Goal: Task Accomplishment & Management: Manage account settings

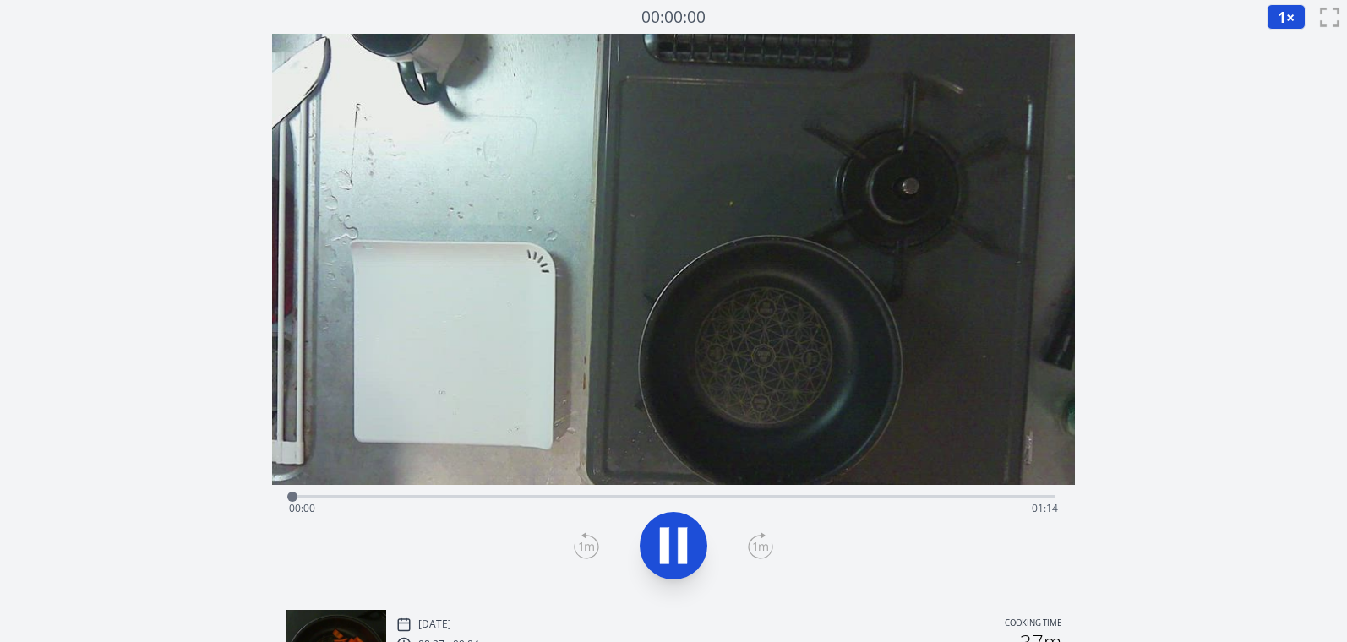
click at [991, 496] on div "Time elapsed: 00:00 Time remaining: 01:14" at bounding box center [673, 508] width 769 height 27
click at [671, 539] on icon at bounding box center [673, 545] width 47 height 47
click at [671, 539] on icon at bounding box center [674, 545] width 28 height 35
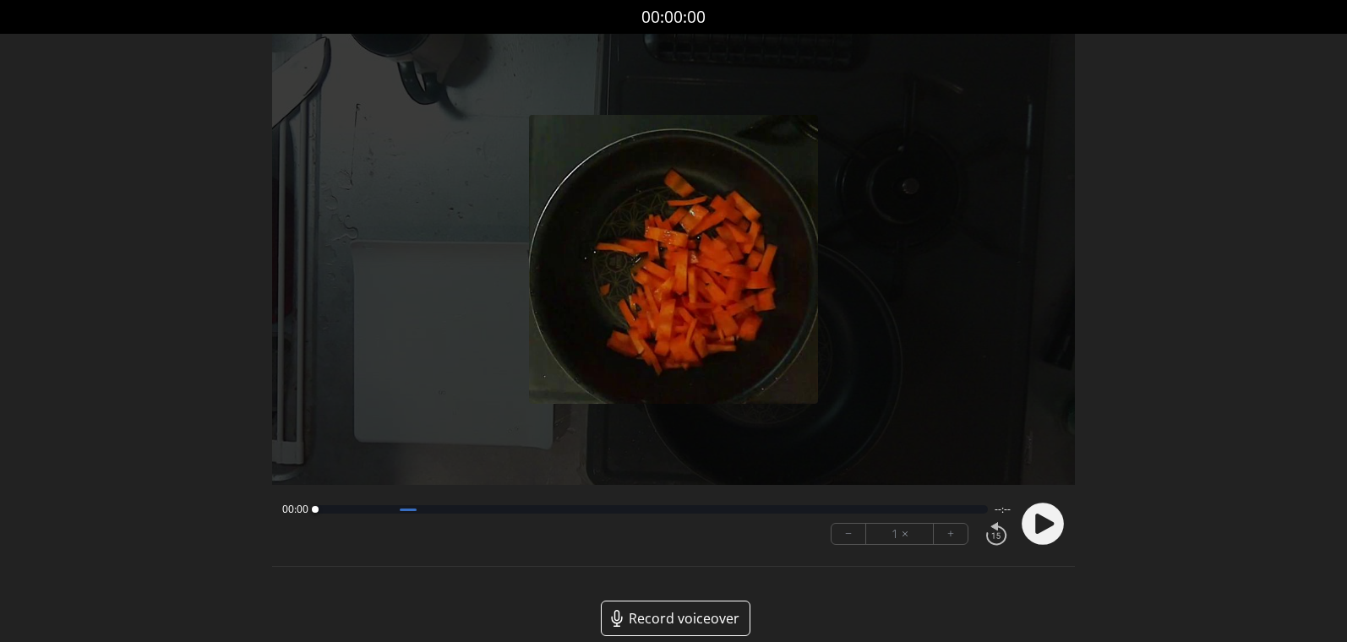
click at [1039, 526] on icon at bounding box center [1044, 524] width 19 height 20
click at [957, 536] on button "+" at bounding box center [951, 534] width 34 height 20
click at [957, 535] on button "+" at bounding box center [951, 534] width 34 height 20
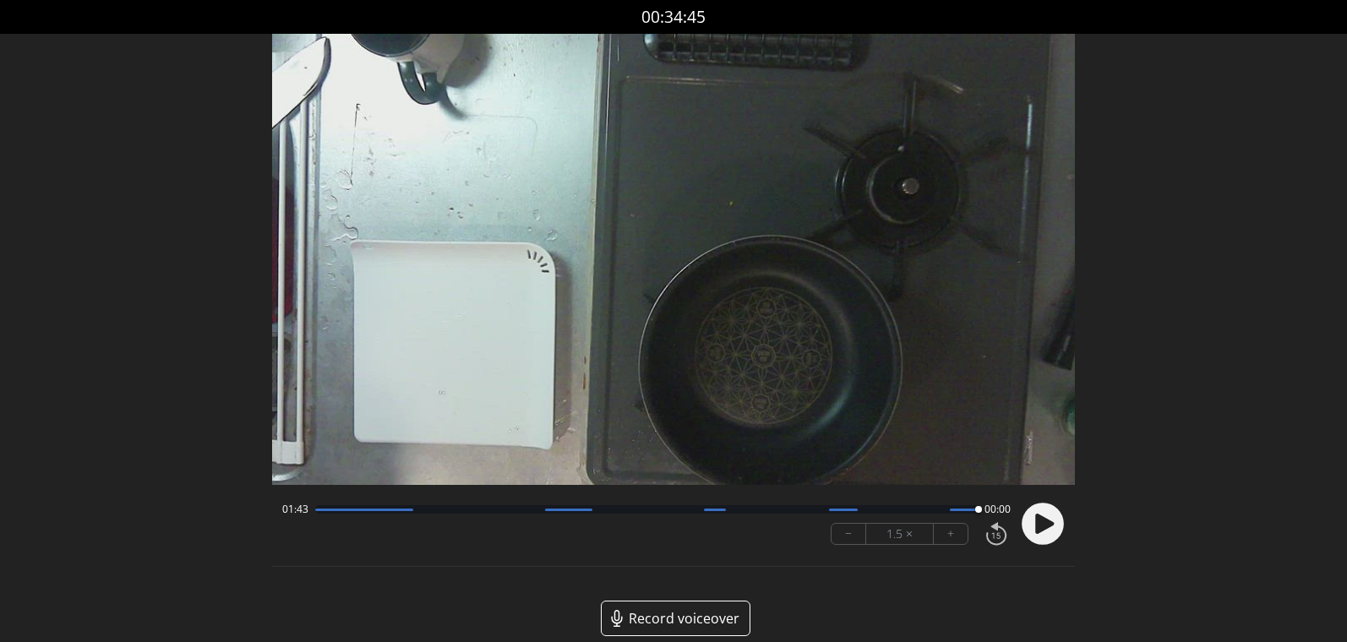
click at [935, 507] on div at bounding box center [646, 509] width 662 height 8
click at [1048, 526] on icon at bounding box center [1044, 524] width 19 height 20
click at [875, 510] on div at bounding box center [646, 509] width 662 height 8
click at [1029, 518] on circle at bounding box center [1043, 525] width 42 height 42
click at [1038, 521] on icon at bounding box center [1044, 524] width 19 height 20
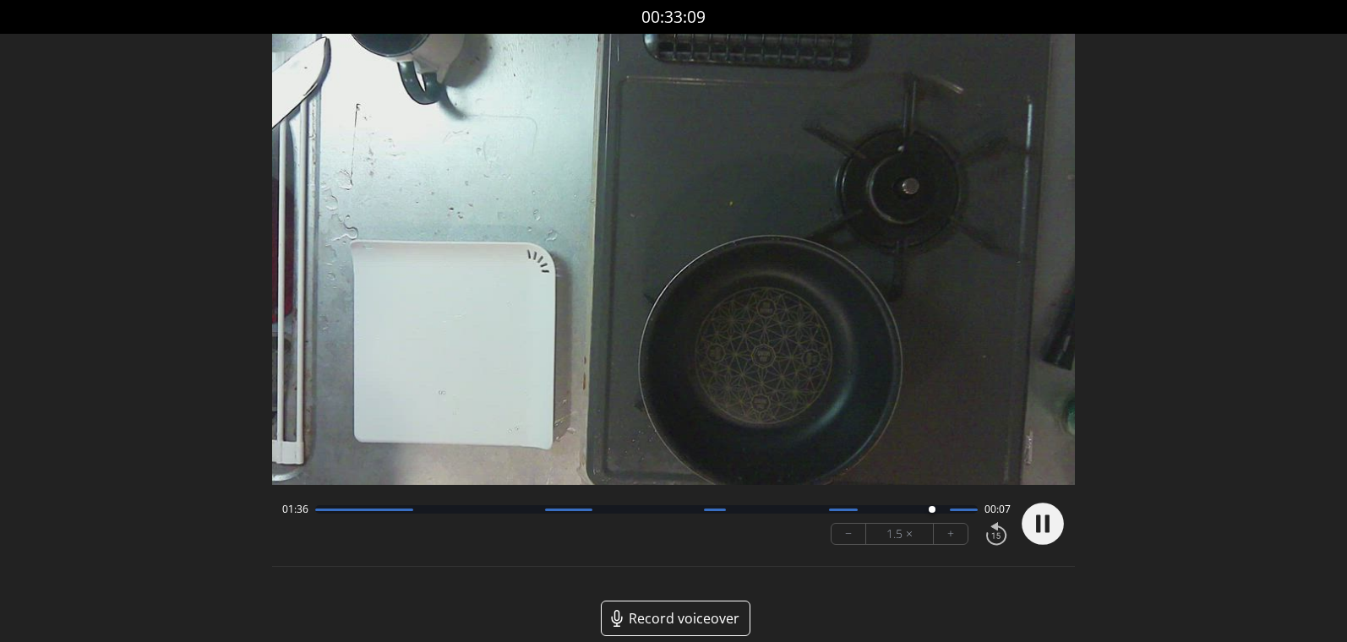
click at [843, 512] on div at bounding box center [646, 509] width 662 height 8
click at [1036, 522] on icon at bounding box center [1043, 524] width 44 height 44
click at [1036, 522] on icon at bounding box center [1044, 524] width 19 height 20
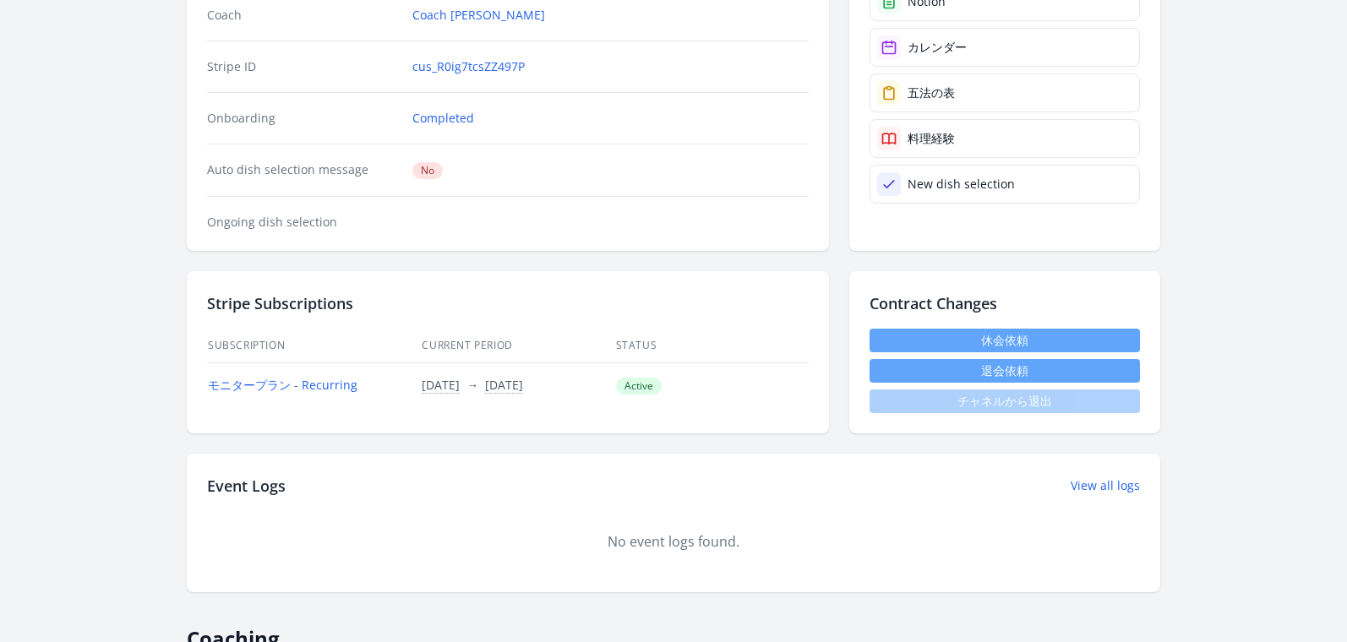
scroll to position [321, 0]
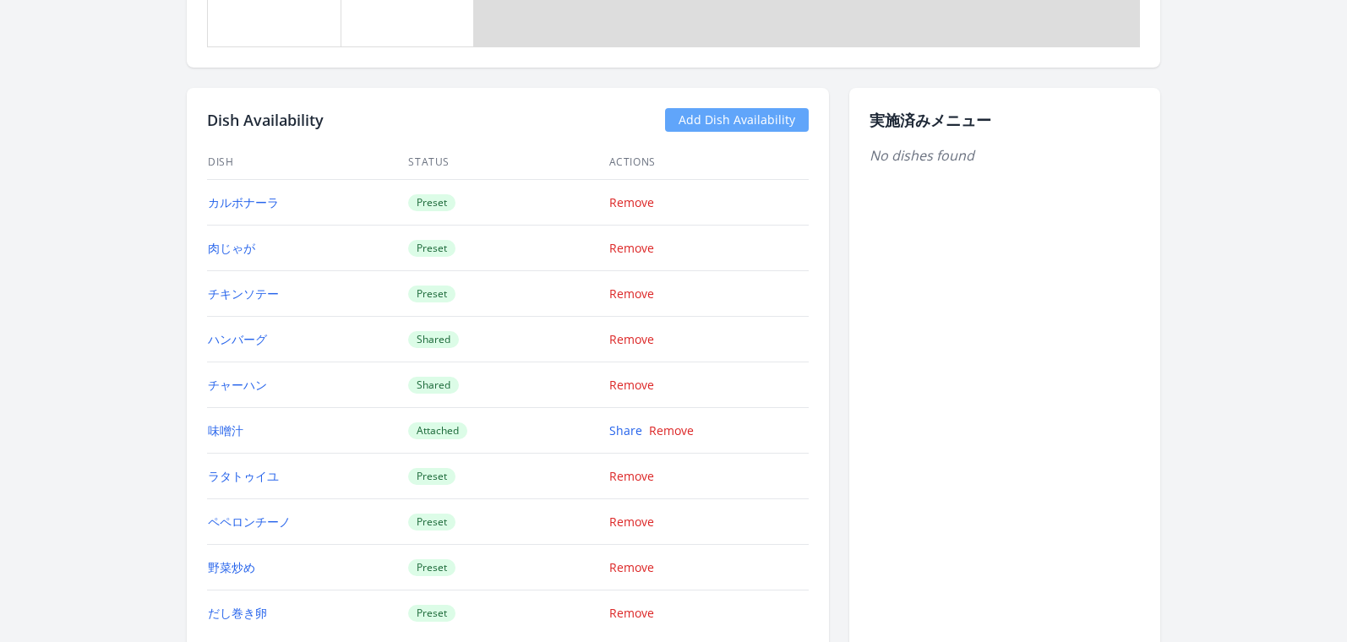
scroll to position [1494, 0]
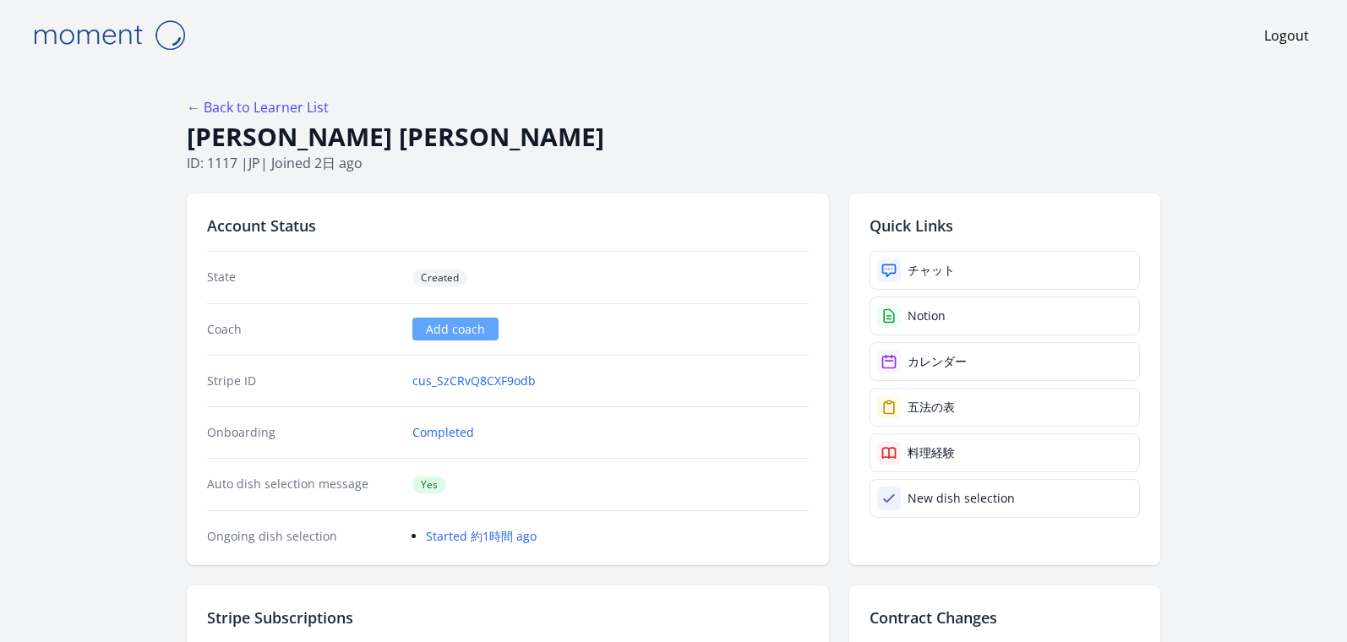
scroll to position [1494, 0]
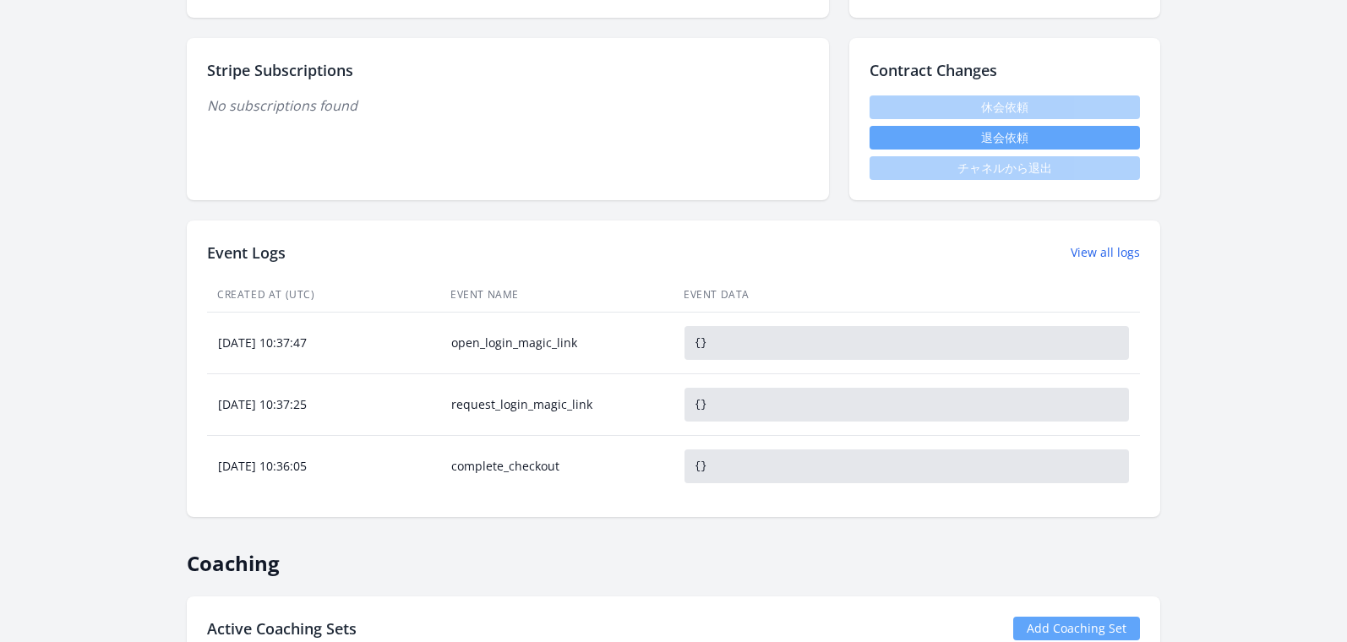
scroll to position [735, 0]
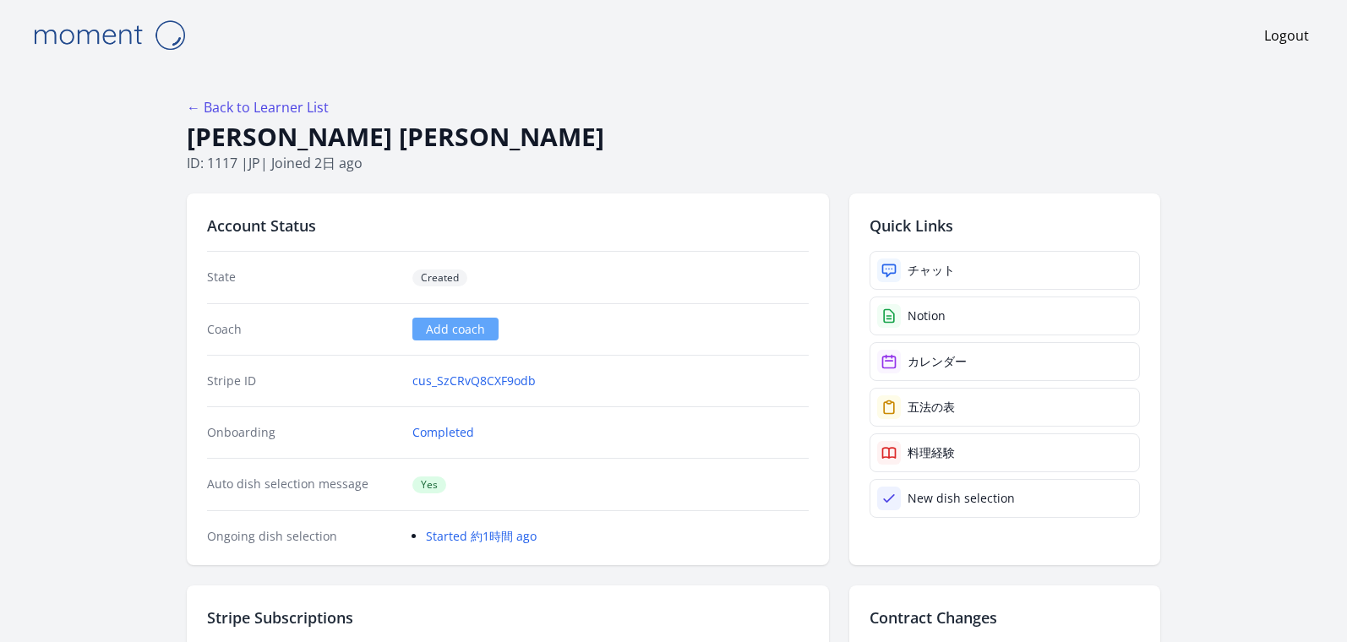
scroll to position [735, 0]
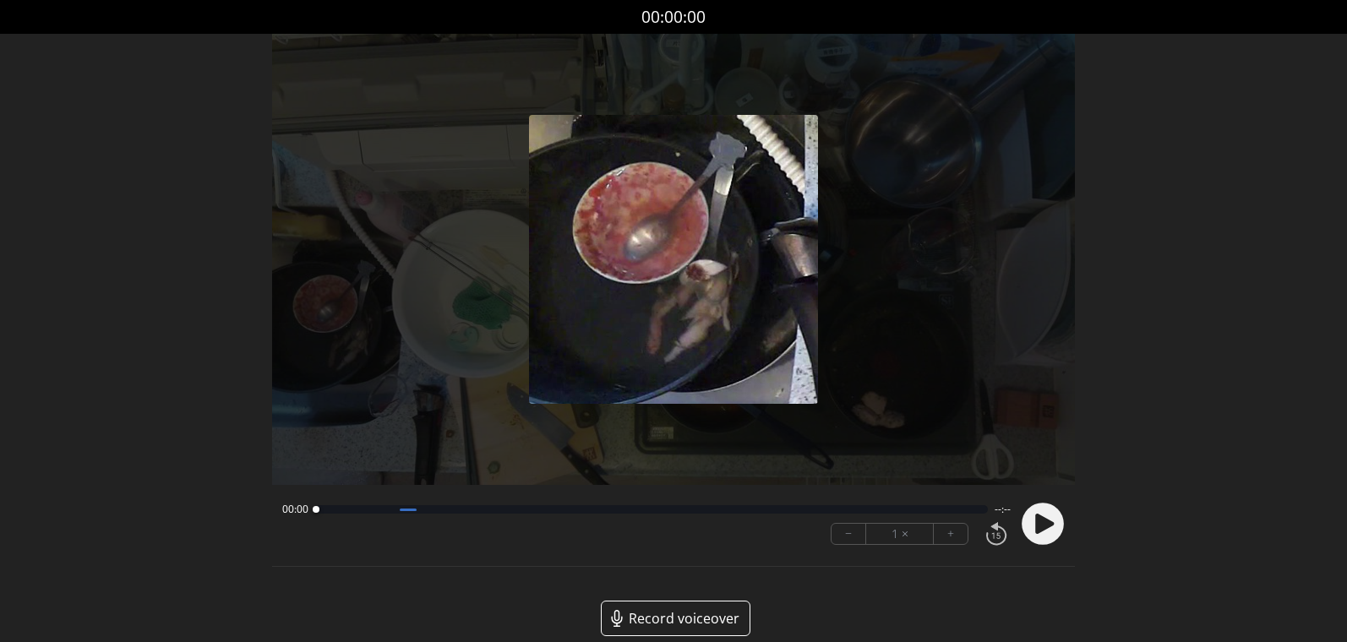
click at [1058, 532] on circle at bounding box center [1043, 525] width 42 height 42
click at [947, 532] on button "+" at bounding box center [951, 534] width 34 height 20
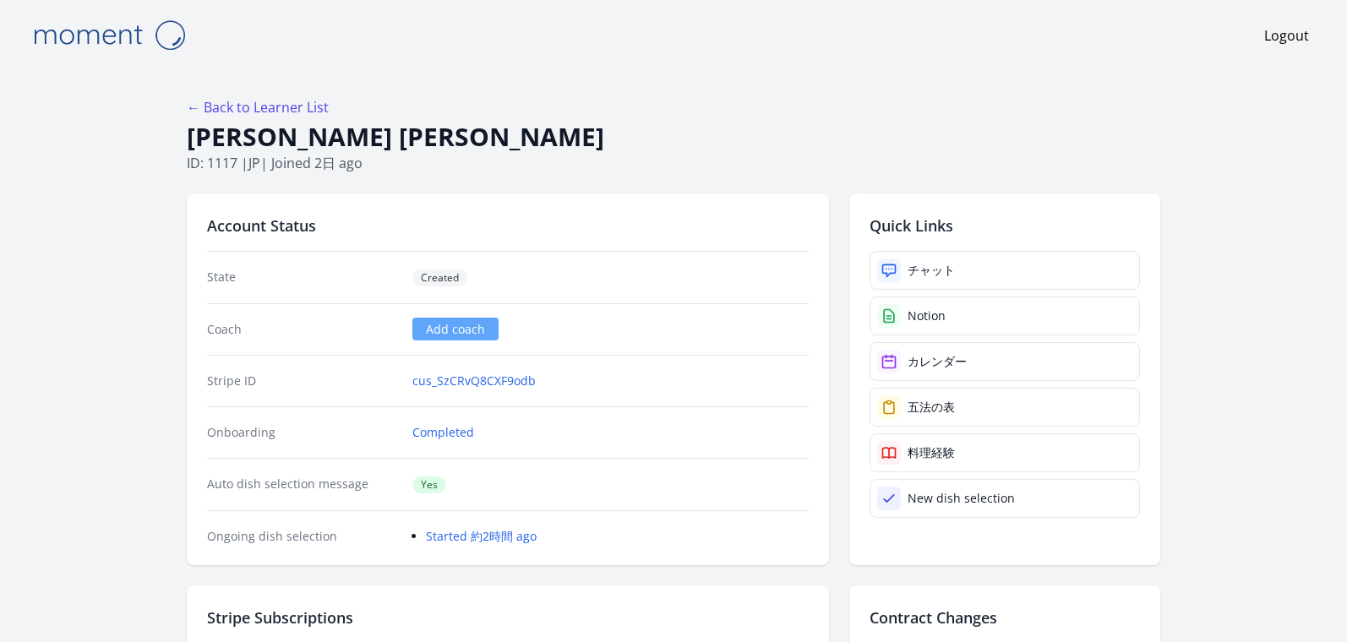
scroll to position [735, 0]
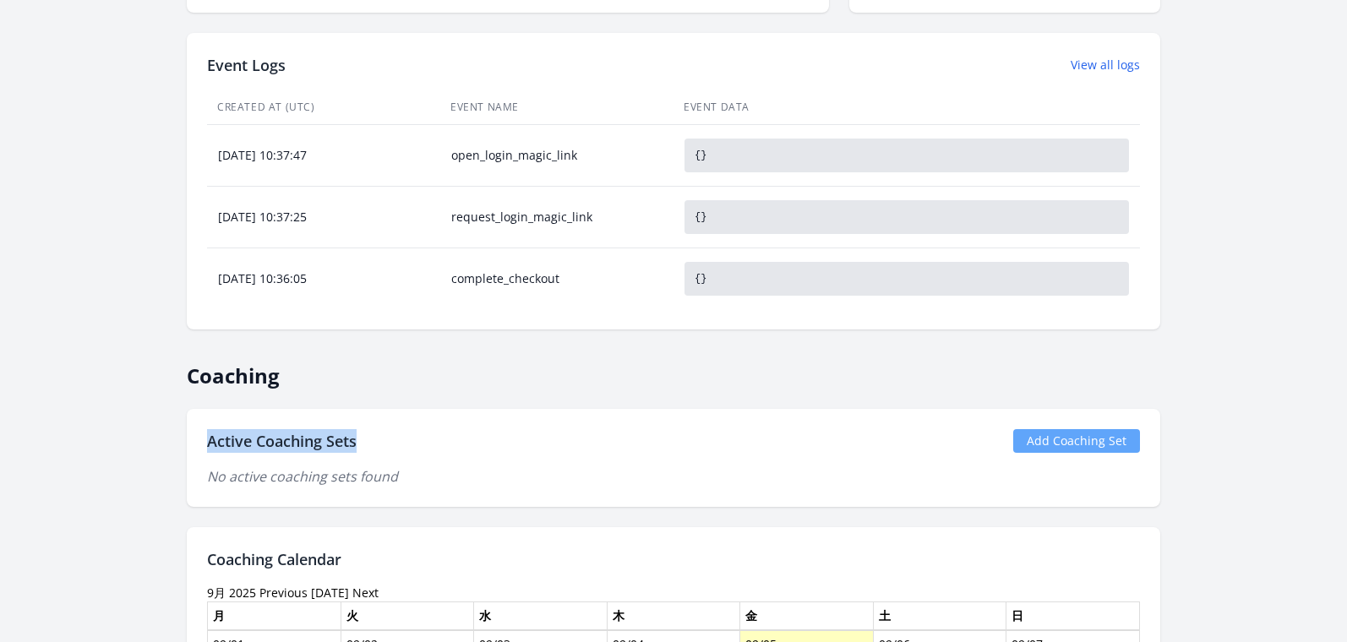
drag, startPoint x: 363, startPoint y: 441, endPoint x: 209, endPoint y: 442, distance: 154.6
click at [209, 442] on div "Active Coaching Sets Add Coaching Set" at bounding box center [673, 441] width 933 height 24
copy h2 "Active Coaching Sets"
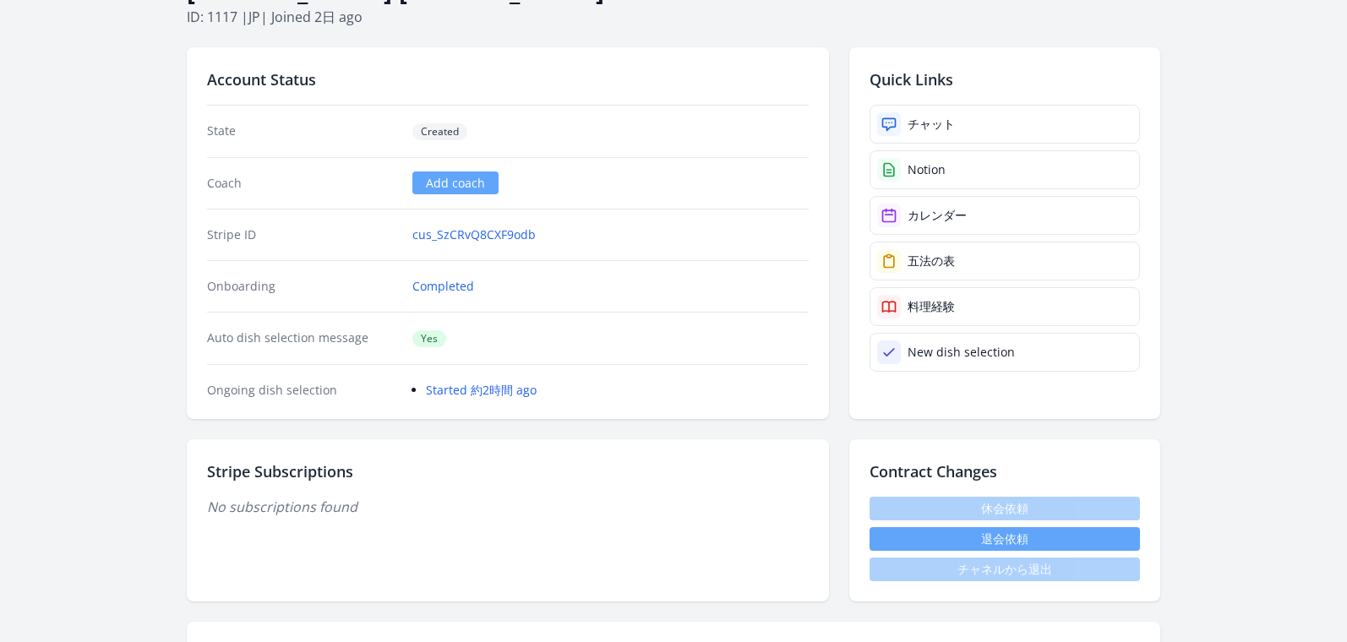
scroll to position [352, 0]
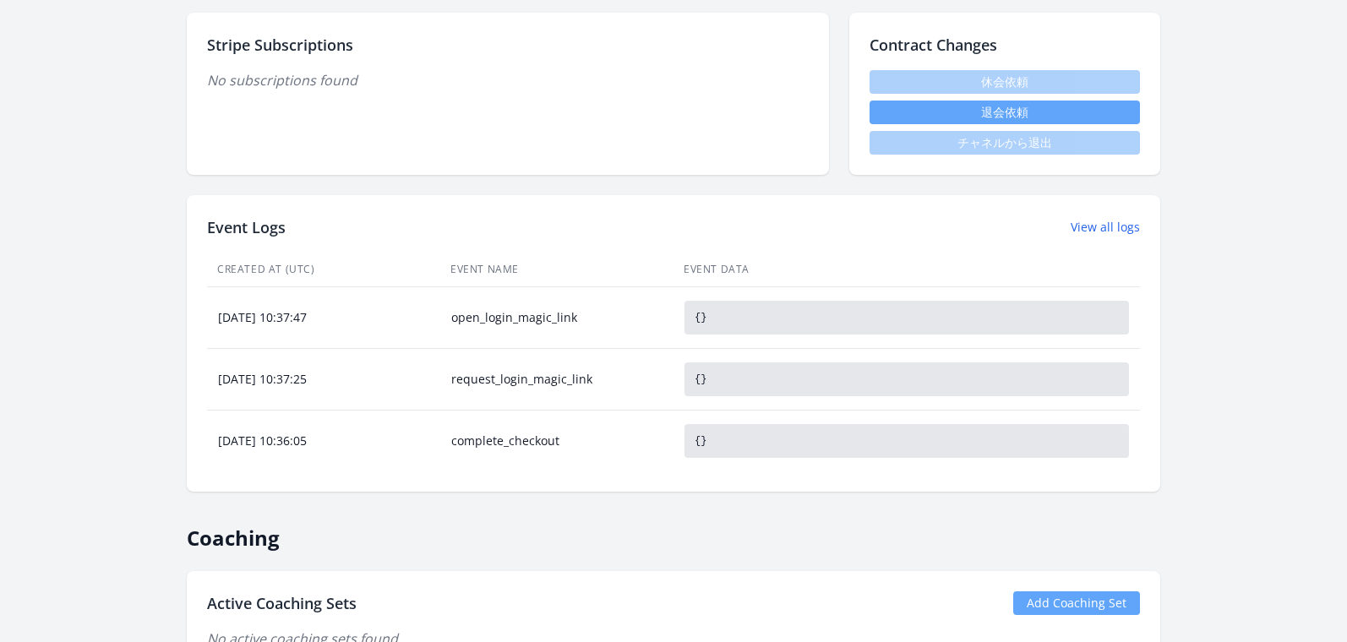
scroll to position [209, 0]
